Goal: Find specific page/section: Find specific page/section

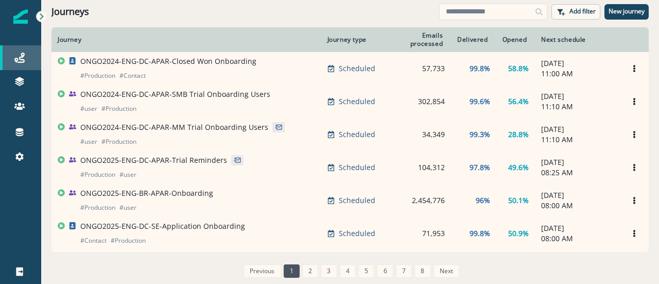
click at [19, 64] on link "Journeys" at bounding box center [20, 57] width 41 height 25
click at [26, 49] on link "Journeys" at bounding box center [20, 57] width 41 height 25
click at [507, 4] on input at bounding box center [493, 12] width 108 height 16
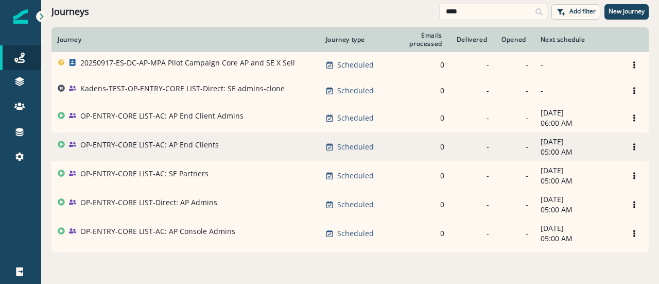
type input "****"
click at [150, 145] on p "OP-ENTRY-CORE LIST-AC: AP End Clients" at bounding box center [149, 145] width 138 height 10
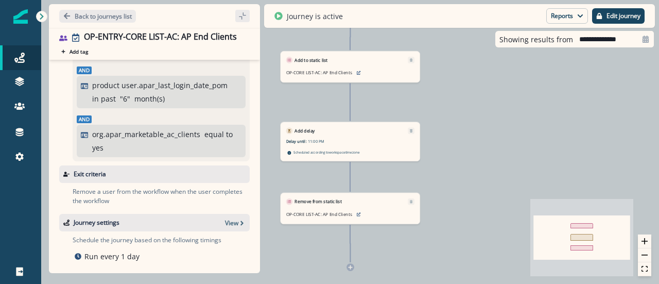
scroll to position [223, 0]
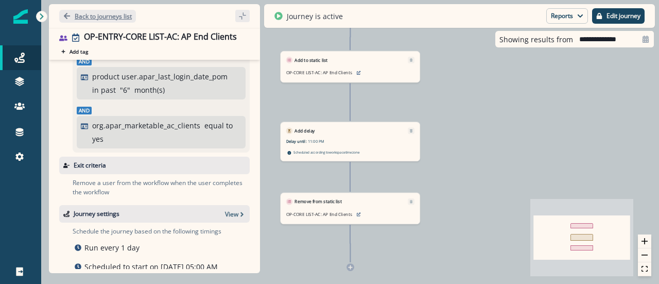
click at [86, 10] on button "Back to journeys list" at bounding box center [97, 16] width 77 height 13
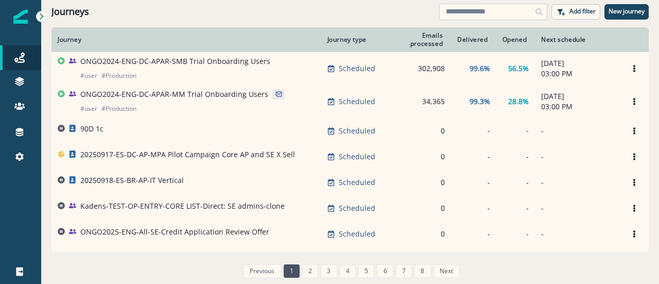
click at [455, 14] on input at bounding box center [493, 12] width 108 height 16
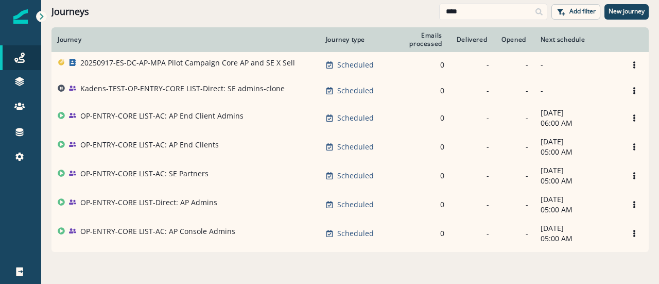
type input "****"
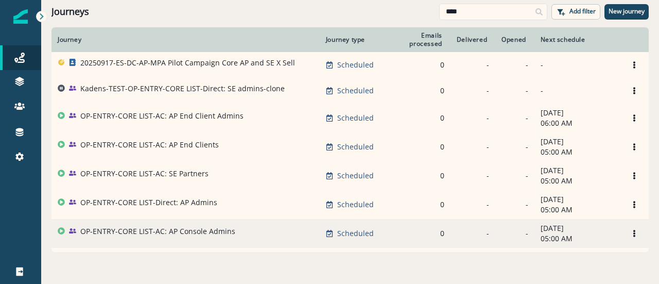
click at [107, 236] on p "OP-ENTRY-CORE LIST-AC: AP Console Admins" at bounding box center [157, 231] width 155 height 10
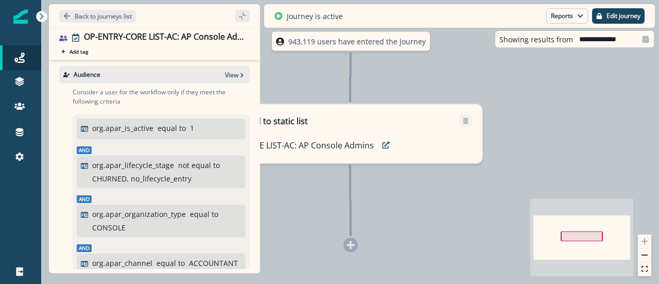
click at [272, 200] on div "943,119 users have entered the journey Add to static list OP-CORE LIST-AC: AP C…" at bounding box center [350, 142] width 618 height 284
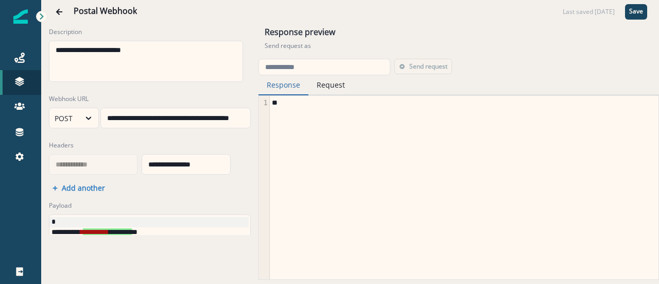
scroll to position [51, 0]
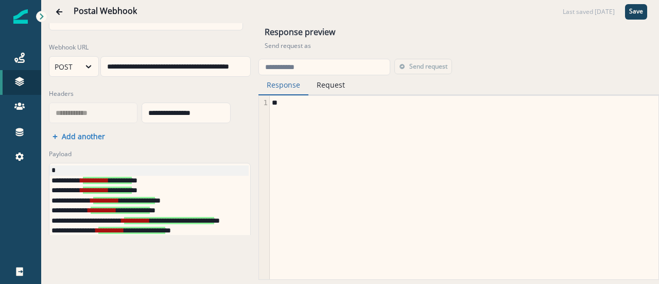
drag, startPoint x: 403, startPoint y: 16, endPoint x: 409, endPoint y: 21, distance: 7.7
click at [409, 21] on div "Postal Webhook Last saved [DATE] Save" at bounding box center [350, 11] width 618 height 23
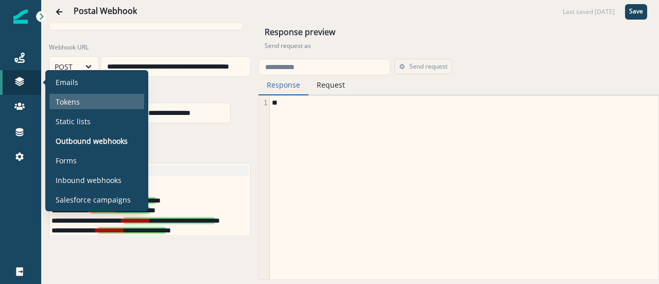
drag, startPoint x: 73, startPoint y: 98, endPoint x: 81, endPoint y: 98, distance: 7.7
click at [74, 98] on p "Tokens" at bounding box center [68, 101] width 24 height 11
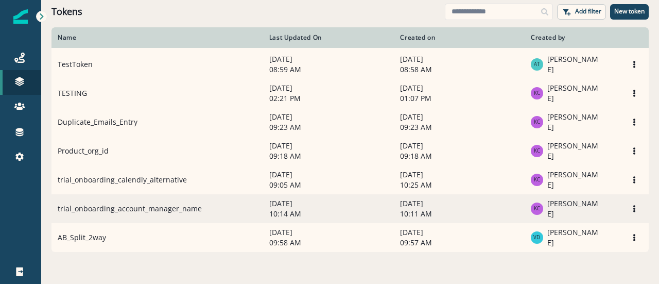
scroll to position [263, 0]
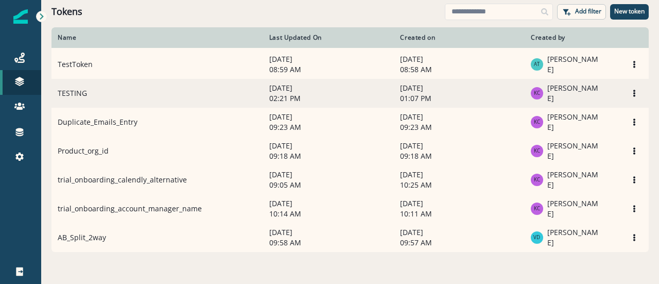
click at [96, 83] on td "TESTING" at bounding box center [157, 93] width 212 height 29
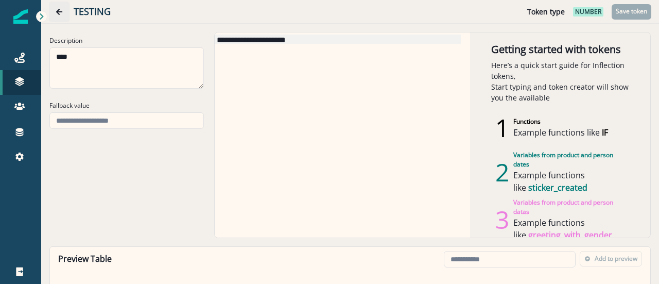
click at [66, 12] on button "Go back" at bounding box center [59, 12] width 21 height 21
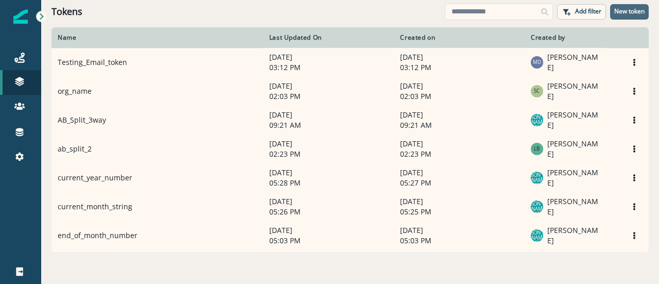
click at [625, 9] on p "New token" at bounding box center [629, 11] width 30 height 7
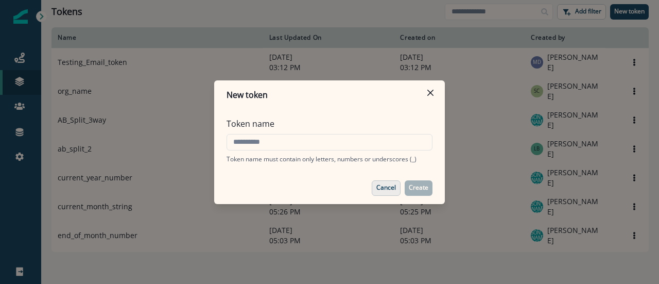
click at [388, 195] on button "Cancel" at bounding box center [386, 187] width 29 height 15
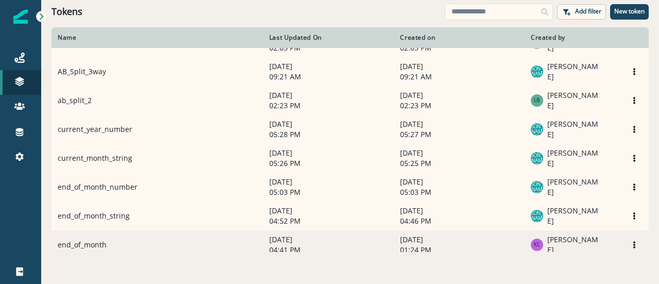
scroll to position [103, 0]
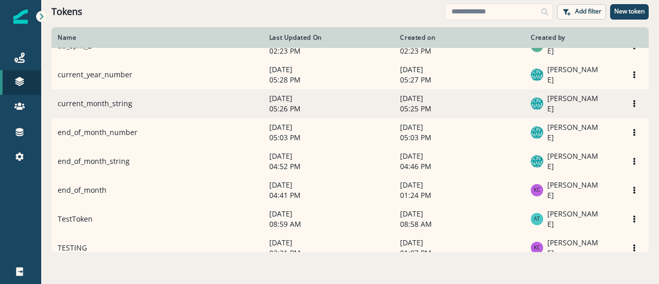
click at [115, 108] on td "current_month_string" at bounding box center [157, 103] width 212 height 29
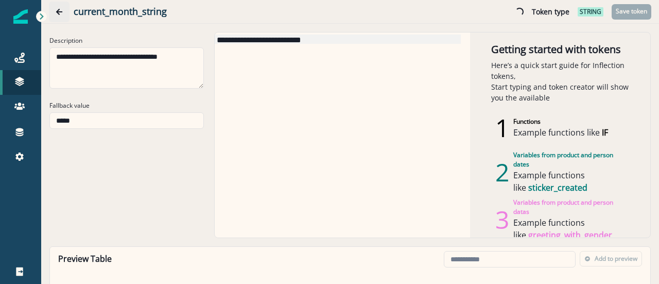
click at [59, 10] on icon "Go back" at bounding box center [59, 12] width 6 height 6
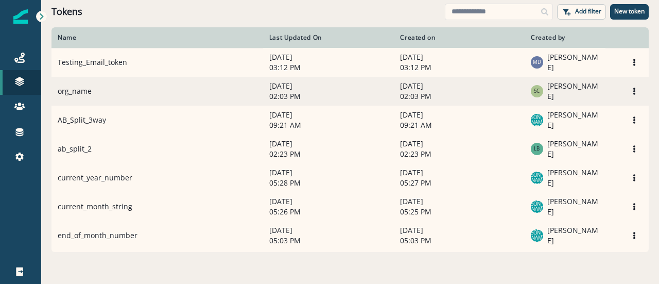
click at [98, 93] on td "org_name" at bounding box center [157, 91] width 212 height 29
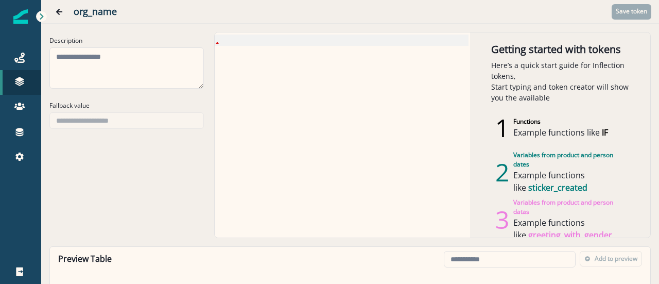
click at [47, 19] on div "org_name Save token" at bounding box center [350, 11] width 618 height 23
click at [45, 16] on icon at bounding box center [41, 16] width 7 height 7
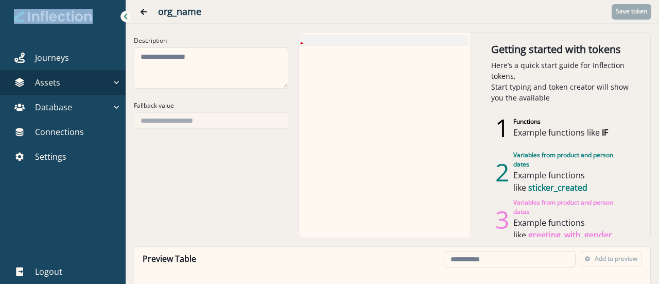
click at [45, 16] on div at bounding box center [63, 16] width 98 height 33
click at [45, 16] on div "Journeys Assets Emails Tokens Static lists Outbound webhooks Forms Inbound webh…" at bounding box center [63, 142] width 126 height 284
click at [228, 205] on div "Description Fallback value Getting started with tokens Here’s a quick start gui…" at bounding box center [392, 135] width 517 height 206
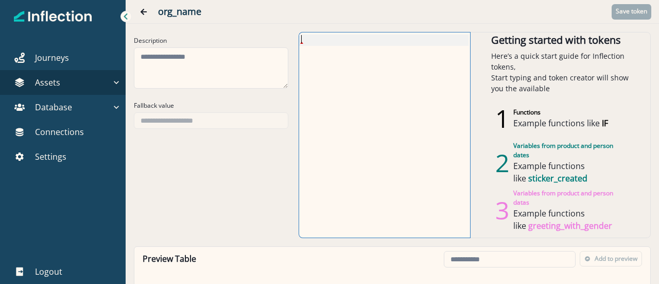
scroll to position [13, 0]
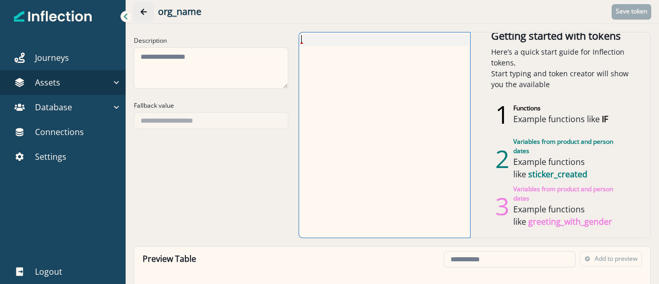
click at [148, 11] on button "Go back" at bounding box center [143, 12] width 21 height 21
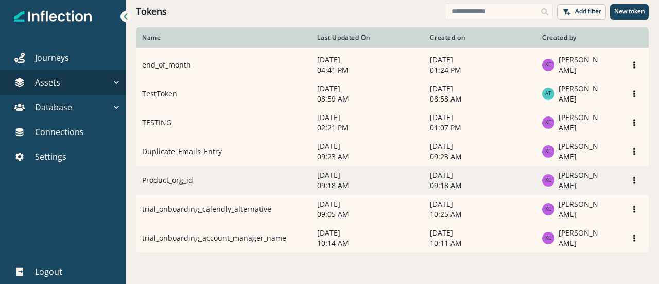
scroll to position [263, 0]
